Goal: Book appointment/travel/reservation

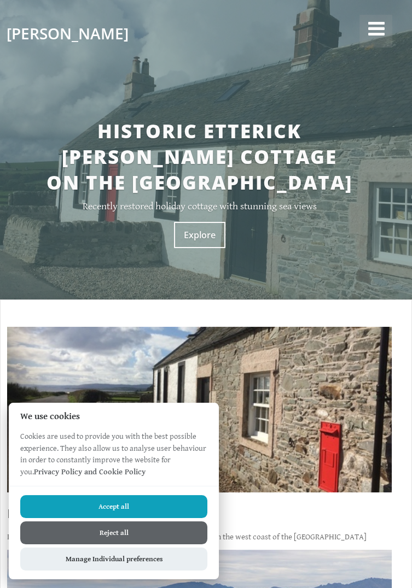
click at [169, 502] on button "Accept all" at bounding box center [113, 506] width 187 height 23
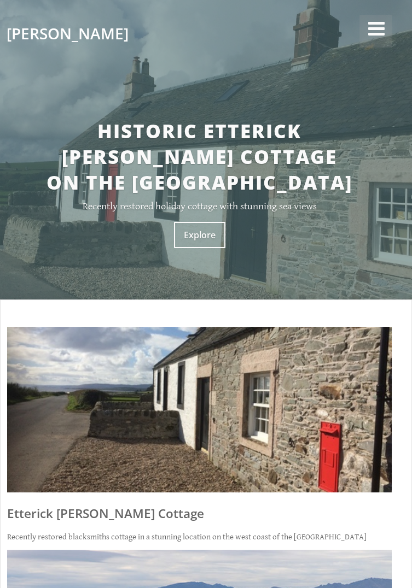
click at [205, 236] on link "Explore" at bounding box center [199, 235] width 51 height 26
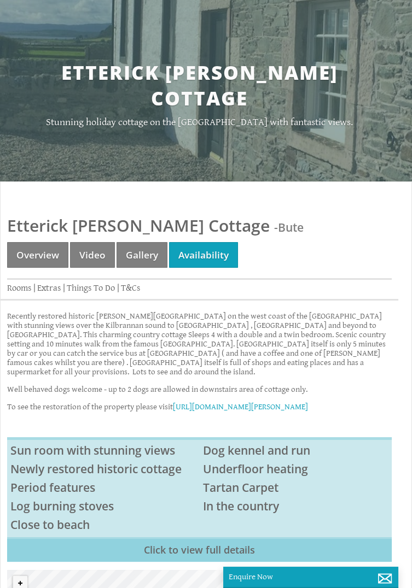
scroll to position [58, 0]
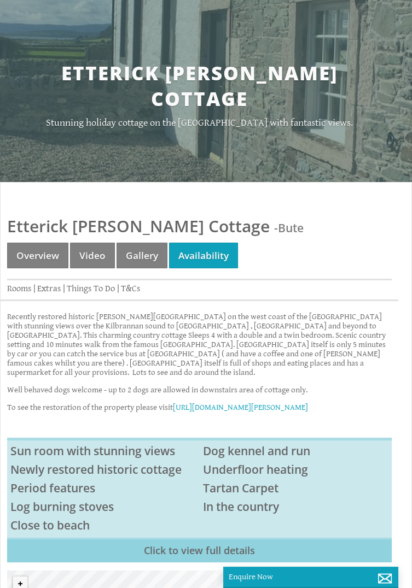
click at [397, 251] on div "Properties Etterick [PERSON_NAME] Cottage - Bute Overview Video Gallery Availab…" at bounding box center [199, 255] width 397 height 92
click at [215, 243] on link "Availability" at bounding box center [203, 256] width 69 height 26
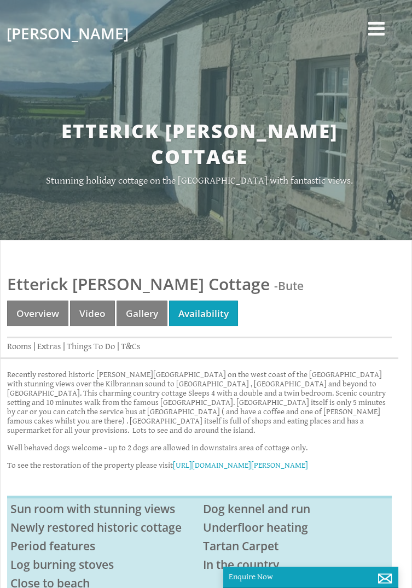
scroll to position [58, 0]
